Goal: Information Seeking & Learning: Learn about a topic

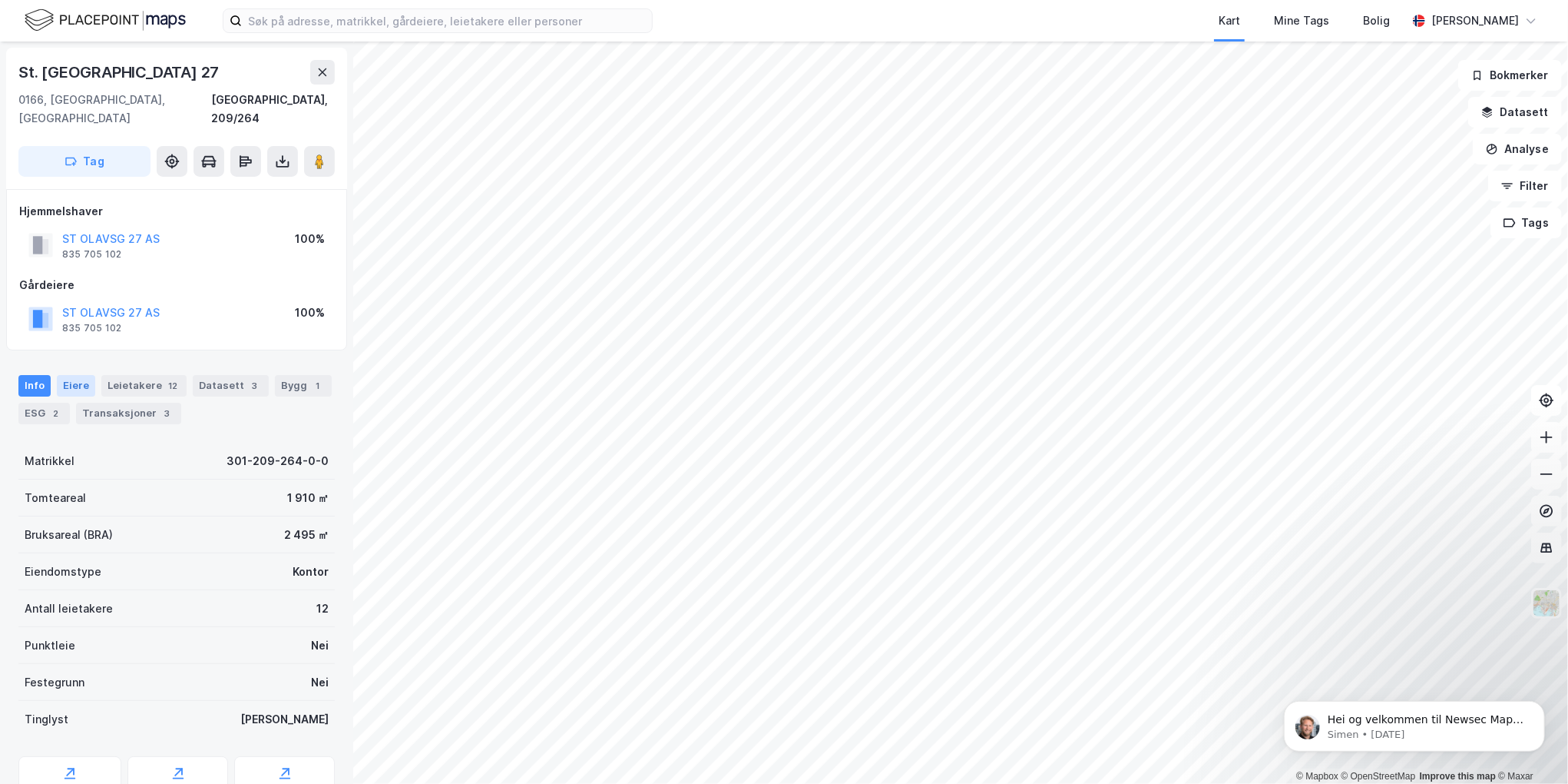
click at [78, 375] on div "Eiere" at bounding box center [75, 385] width 38 height 21
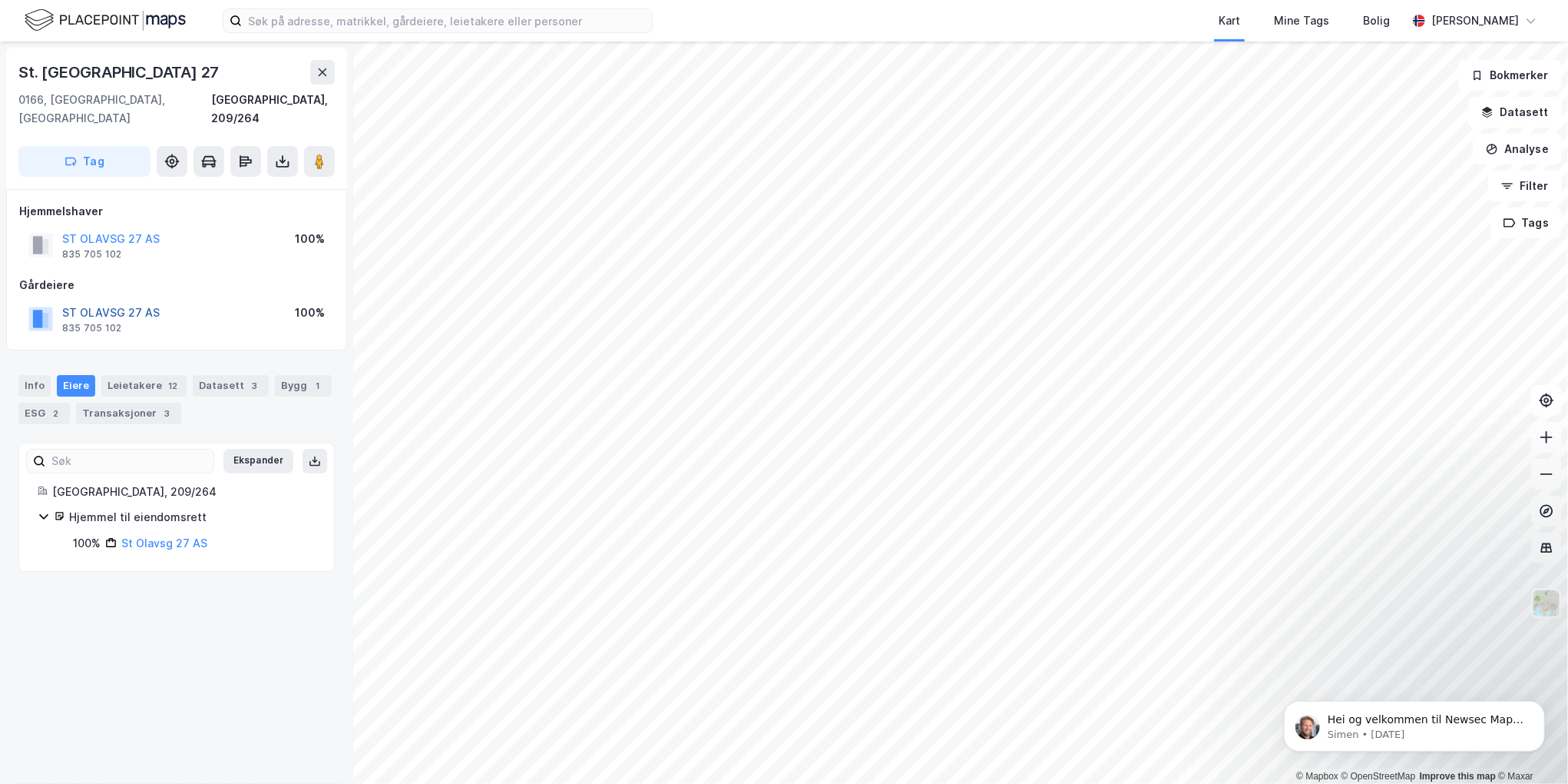
click at [0, 0] on button "ST OLAVSG 27 AS" at bounding box center [0, 0] width 0 height 0
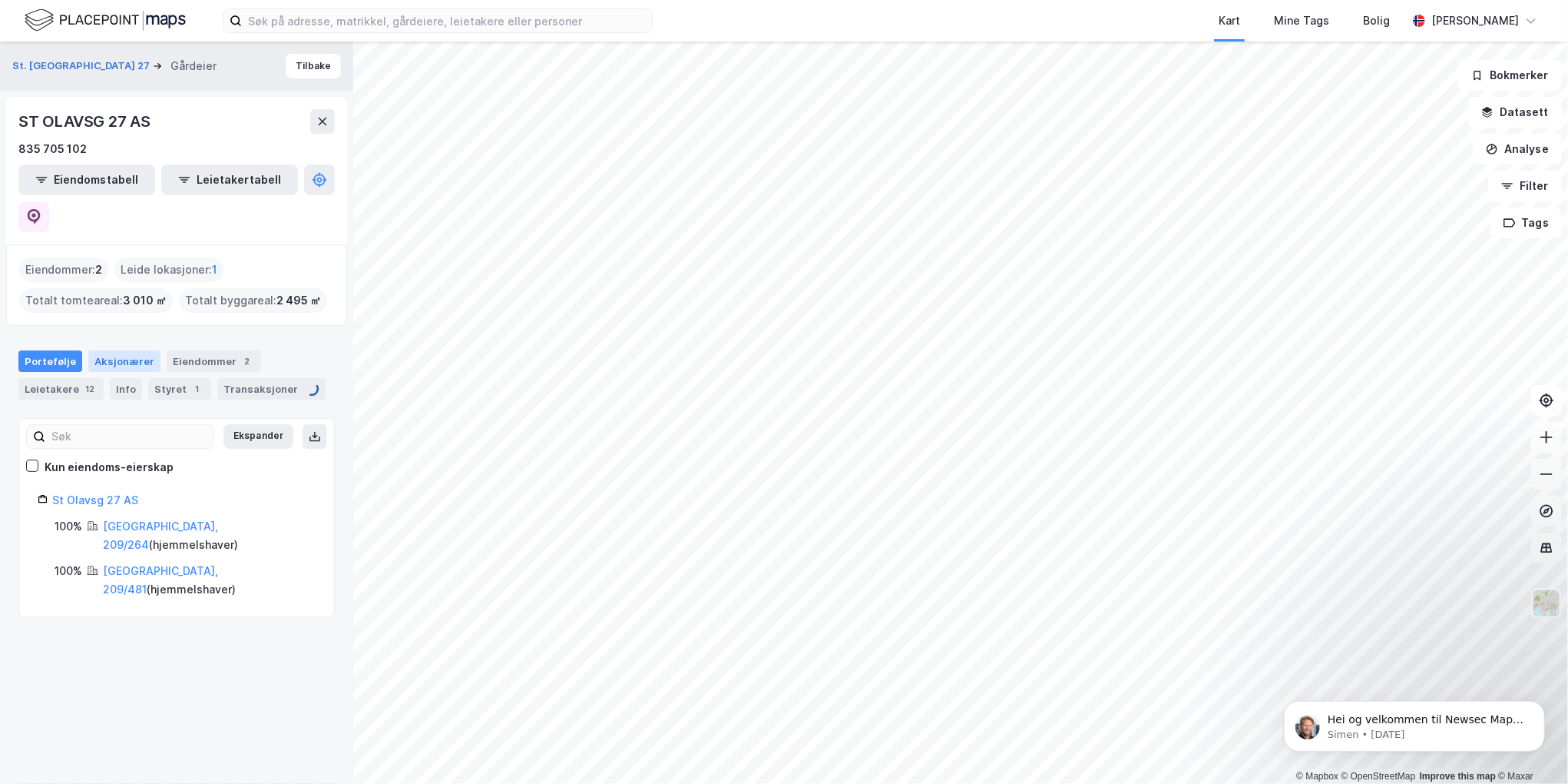
click at [130, 350] on div "Aksjonærer" at bounding box center [124, 360] width 72 height 21
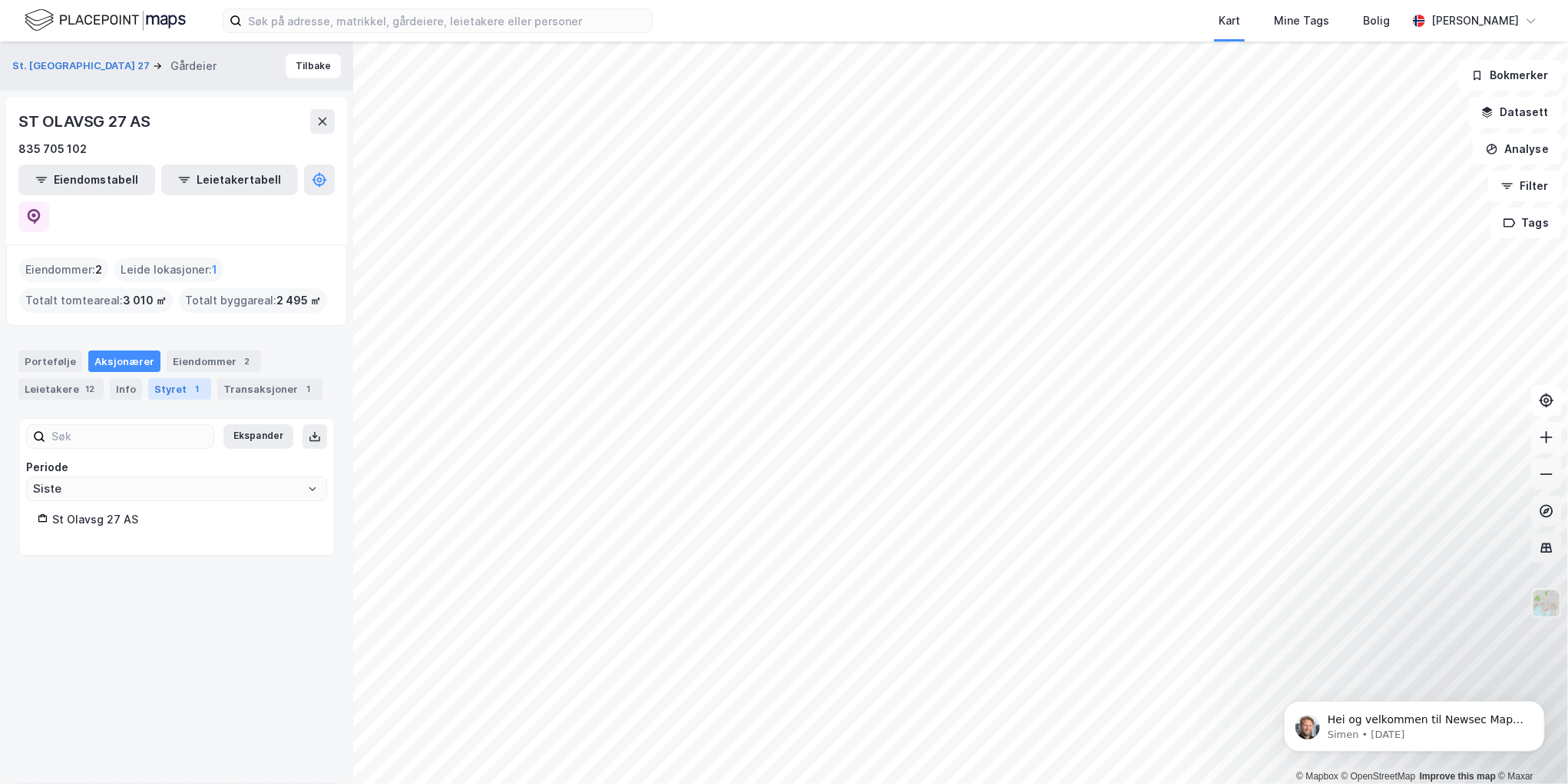
click at [151, 378] on div "Styret 1" at bounding box center [180, 389] width 63 height 21
